Goal: Check status: Check status

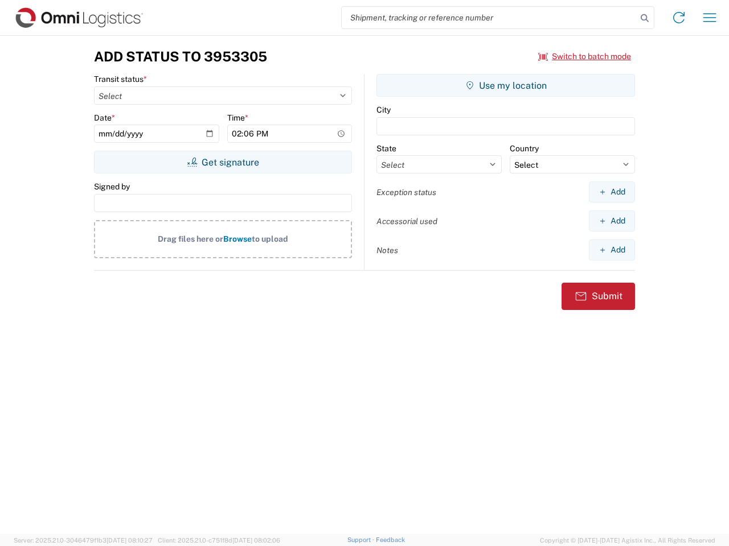
click at [489, 18] on input "search" at bounding box center [488, 18] width 295 height 22
click at [644, 18] on icon at bounding box center [644, 18] width 16 height 16
click at [678, 18] on icon at bounding box center [678, 18] width 18 height 18
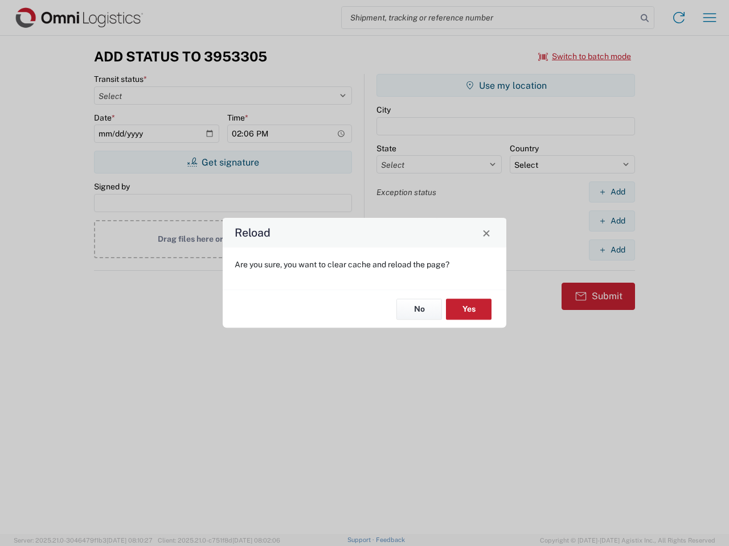
click at [709, 18] on div "Reload Are you sure, you want to clear cache and reload the page? No Yes" at bounding box center [364, 273] width 729 height 546
click at [585, 56] on div "Reload Are you sure, you want to clear cache and reload the page? No Yes" at bounding box center [364, 273] width 729 height 546
click at [223, 162] on div "Reload Are you sure, you want to clear cache and reload the page? No Yes" at bounding box center [364, 273] width 729 height 546
click at [505, 85] on div "Reload Are you sure, you want to clear cache and reload the page? No Yes" at bounding box center [364, 273] width 729 height 546
click at [611, 192] on div "Reload Are you sure, you want to clear cache and reload the page? No Yes" at bounding box center [364, 273] width 729 height 546
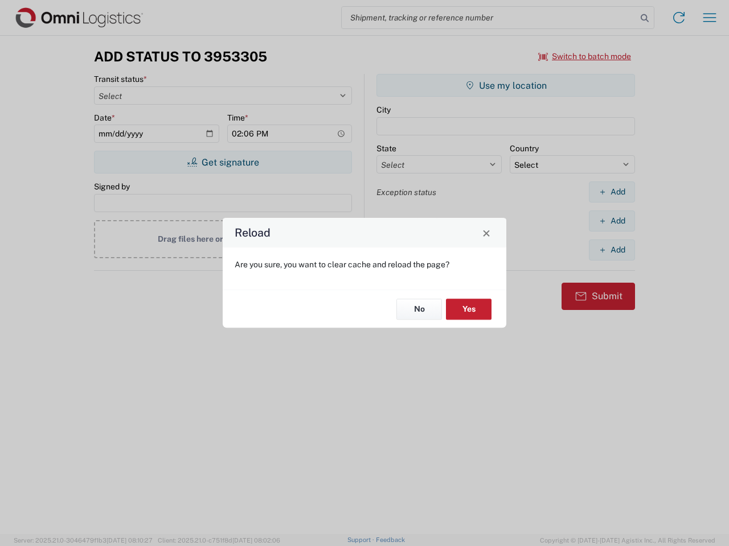
click at [611, 221] on div "Reload Are you sure, you want to clear cache and reload the page? No Yes" at bounding box center [364, 273] width 729 height 546
click at [611, 250] on div "Reload Are you sure, you want to clear cache and reload the page? No Yes" at bounding box center [364, 273] width 729 height 546
